Goal: Task Accomplishment & Management: Manage account settings

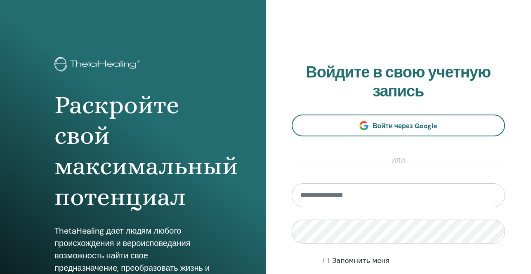
type input "**********"
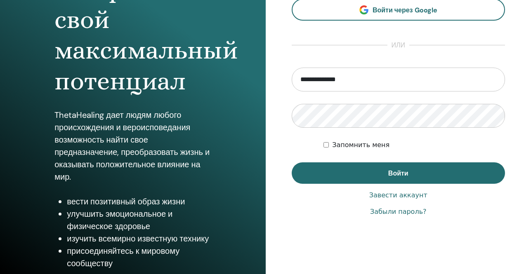
scroll to position [124, 0]
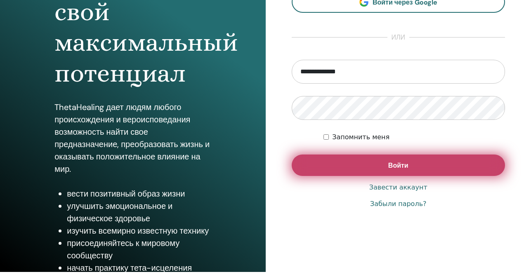
click at [381, 167] on button "Войти" at bounding box center [398, 165] width 214 height 21
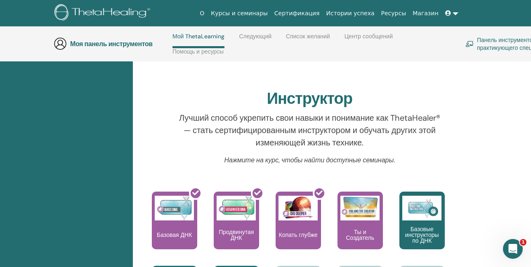
scroll to position [117, 0]
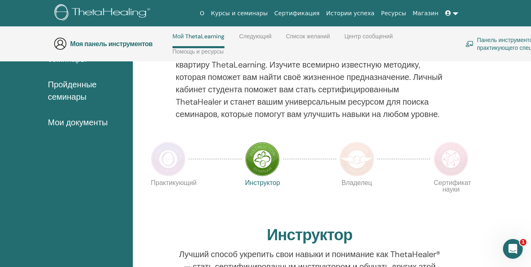
click at [448, 14] on icon at bounding box center [448, 13] width 6 height 6
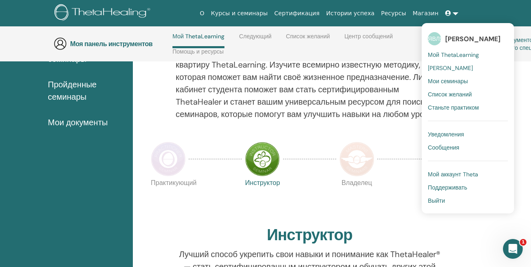
click at [449, 136] on font "Уведомления" at bounding box center [445, 134] width 36 height 7
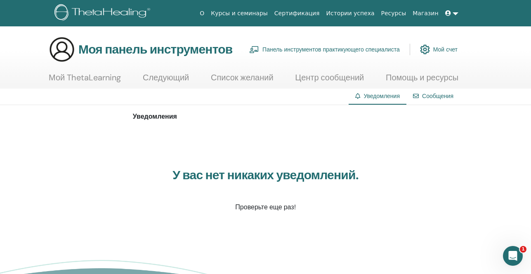
click at [435, 51] on font "Мой счет" at bounding box center [445, 49] width 24 height 7
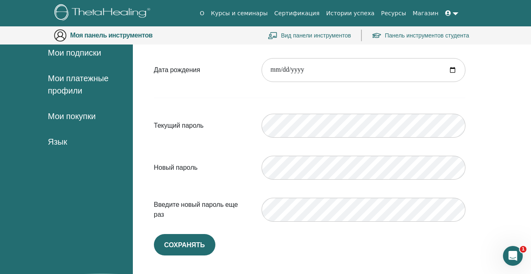
scroll to position [183, 0]
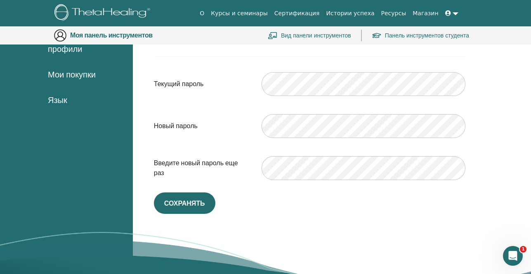
click at [70, 77] on font "Мои покупки" at bounding box center [72, 74] width 48 height 11
